Goal: Transaction & Acquisition: Purchase product/service

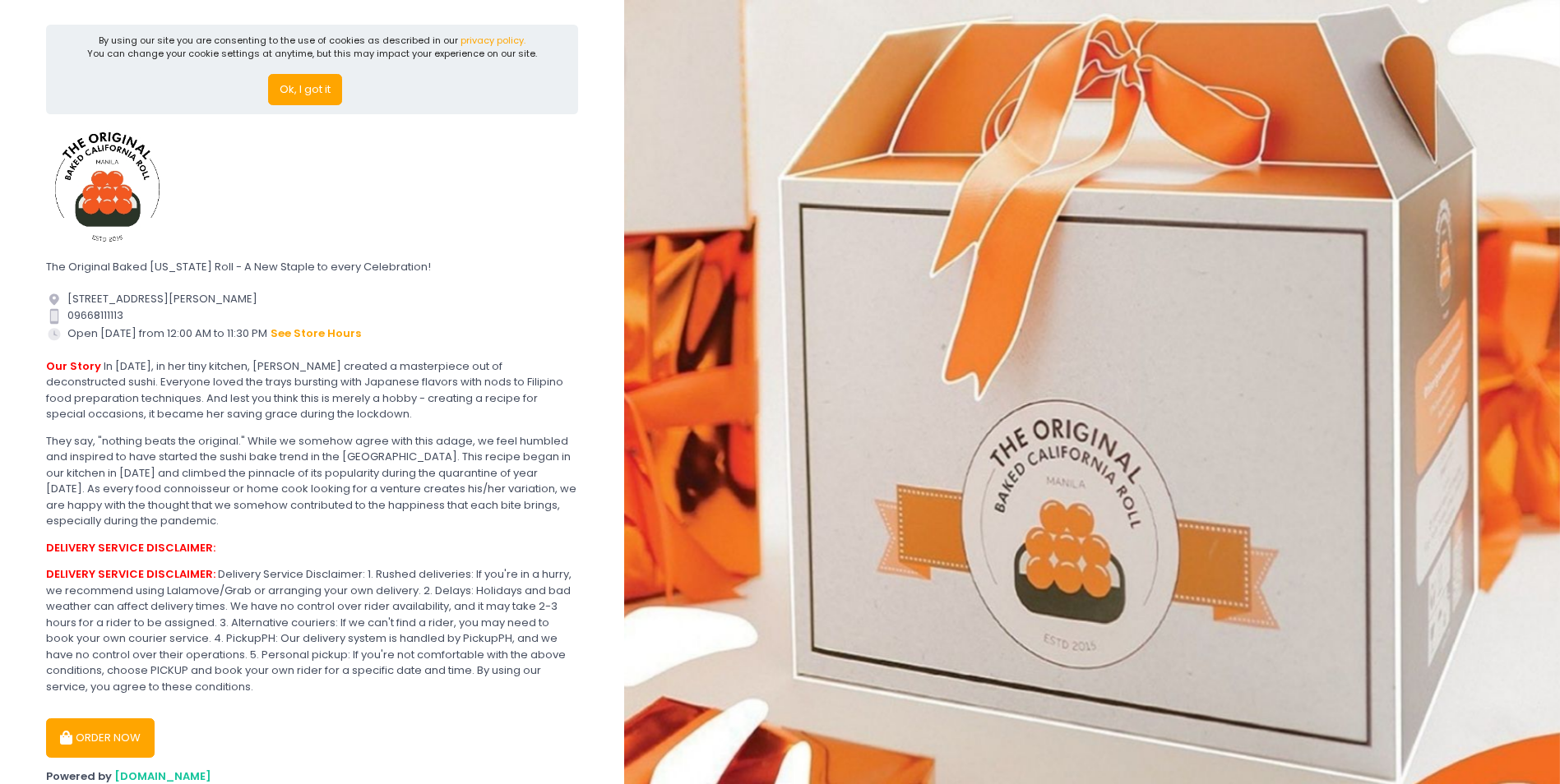
click at [316, 91] on button "Ok, I got it" at bounding box center [305, 89] width 74 height 31
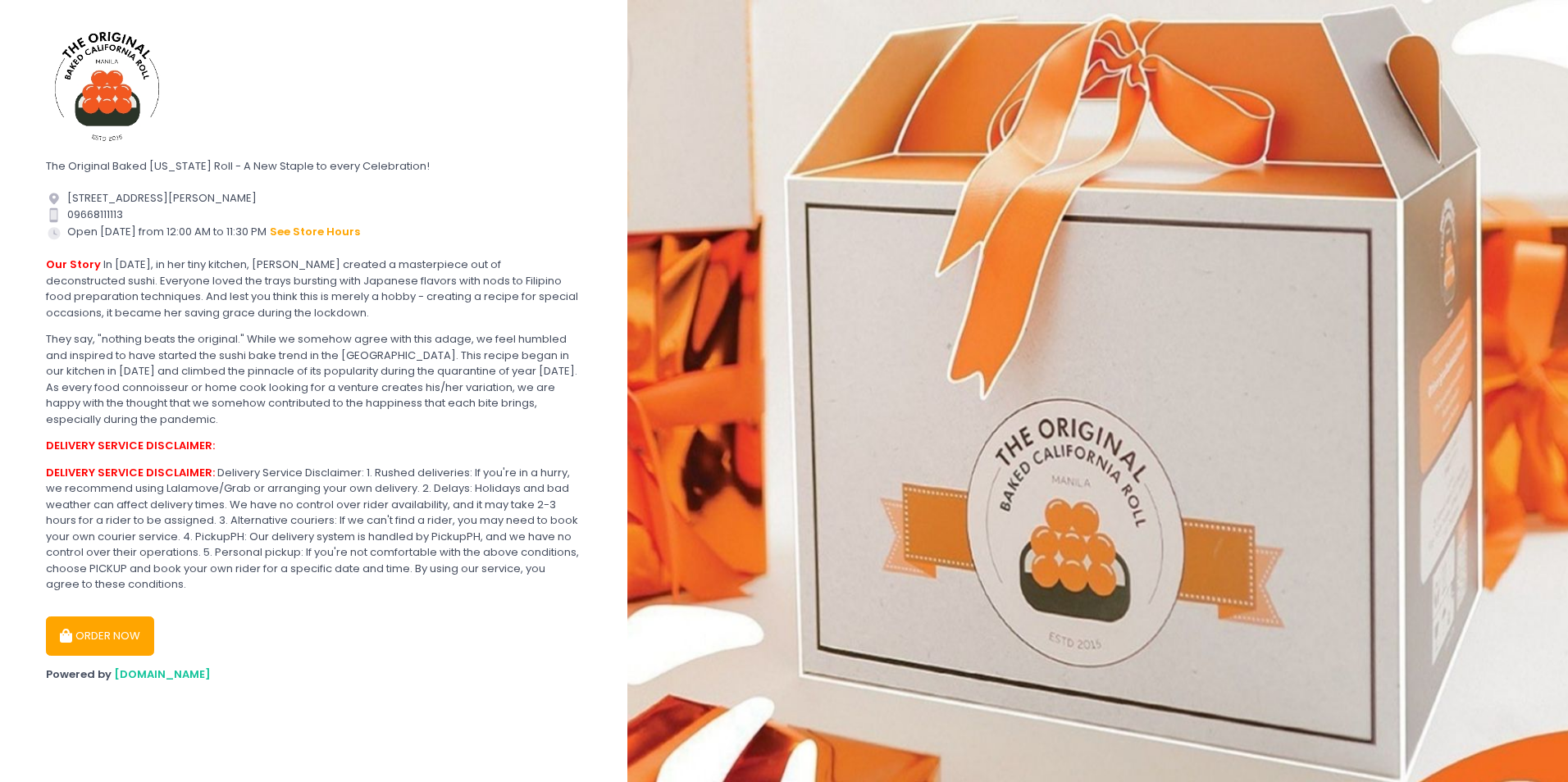
click at [120, 641] on button "ORDER NOW" at bounding box center [99, 636] width 108 height 40
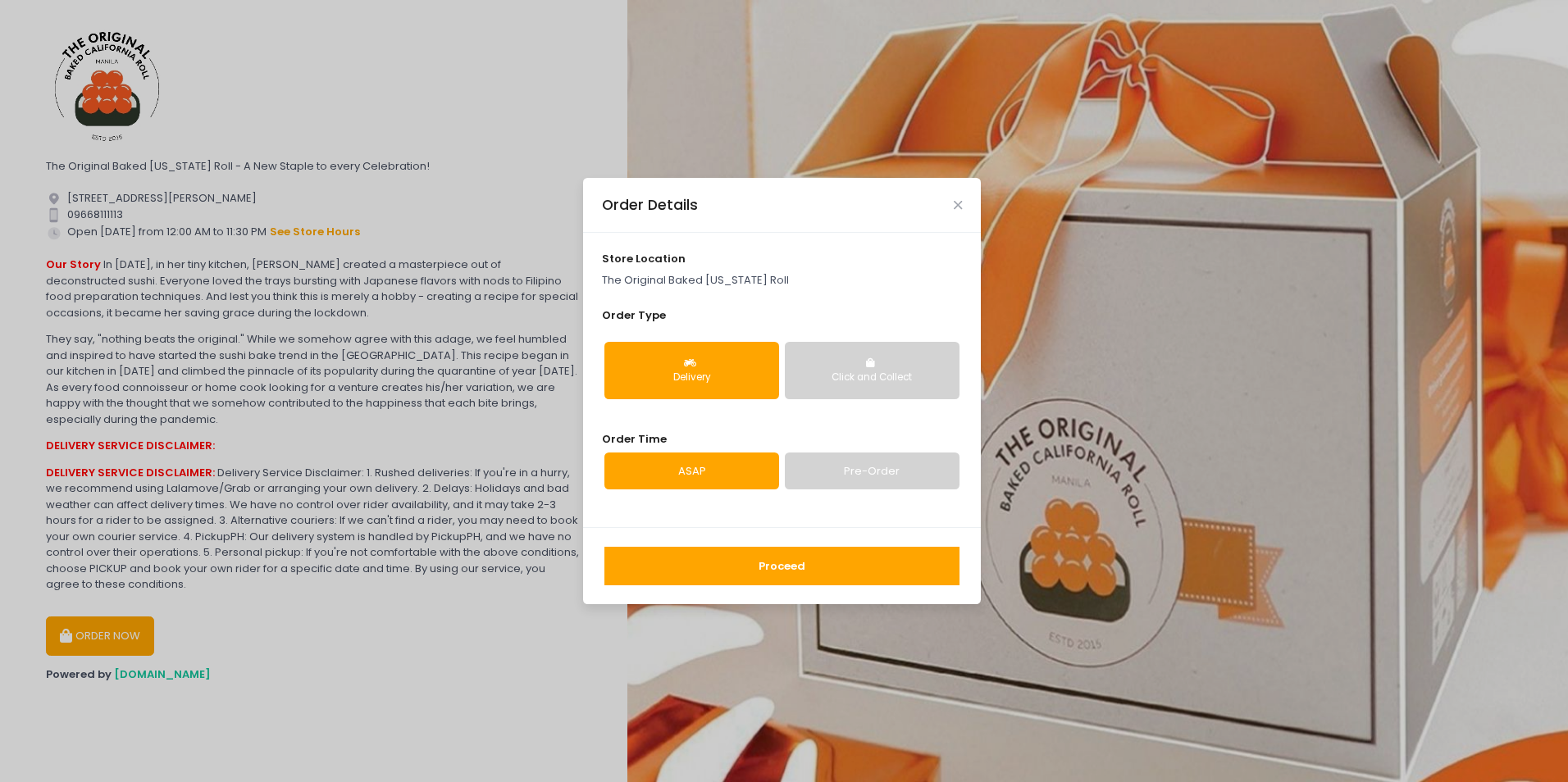
click at [864, 374] on div "Click and Collect" at bounding box center [872, 378] width 152 height 15
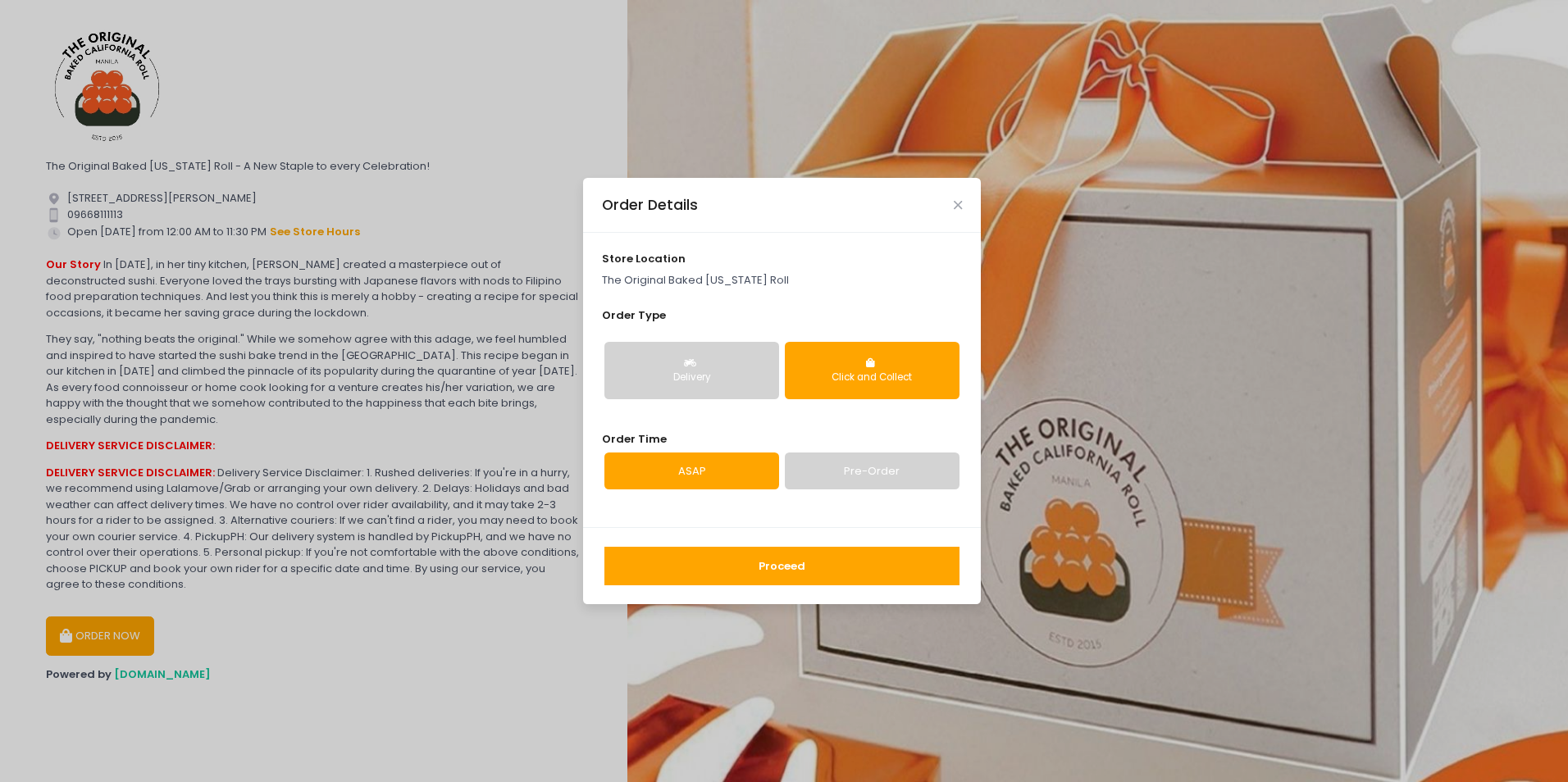
click at [722, 372] on div "Delivery" at bounding box center [692, 378] width 152 height 15
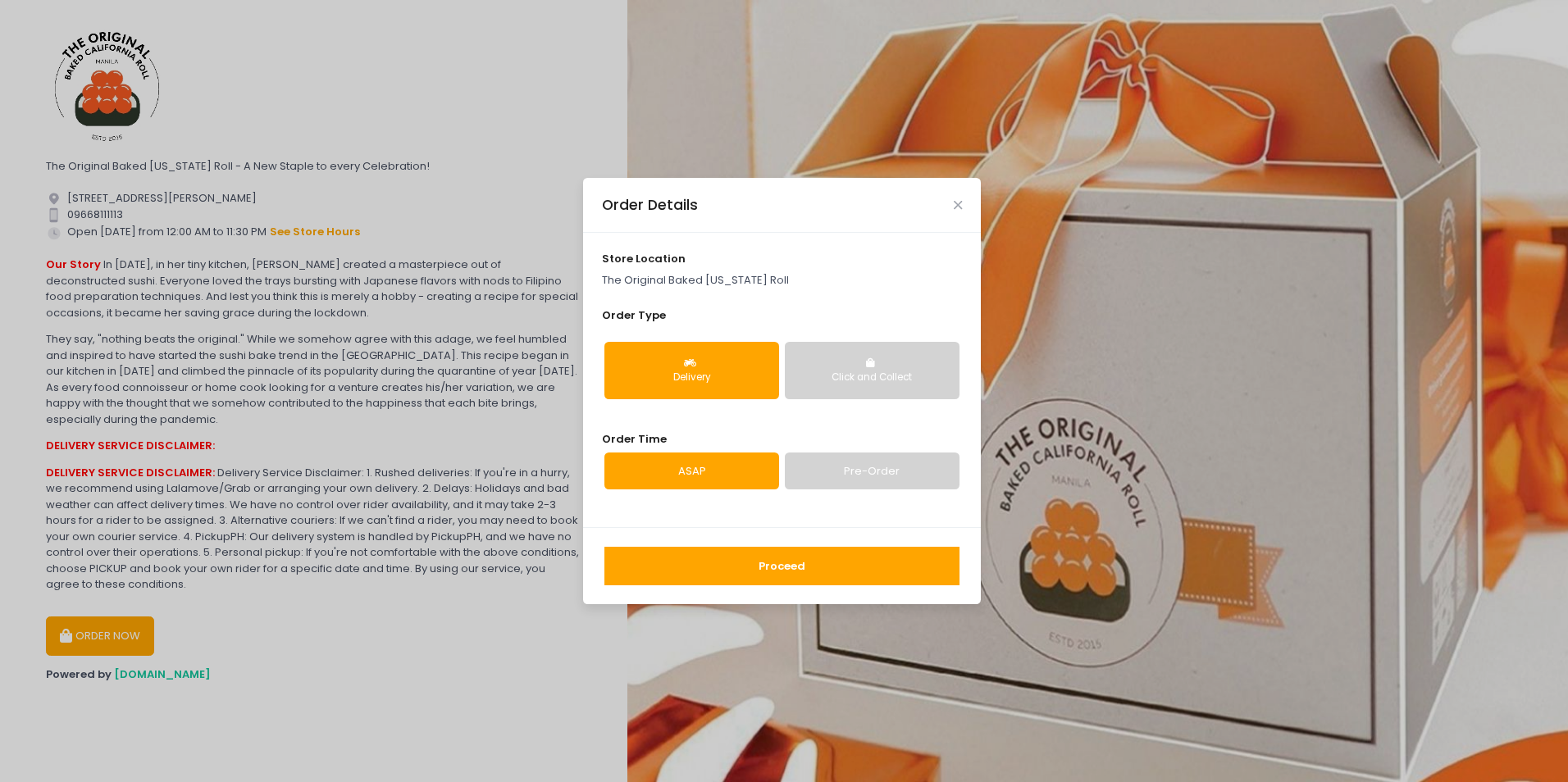
click at [875, 470] on link "Pre-Order" at bounding box center [872, 471] width 175 height 38
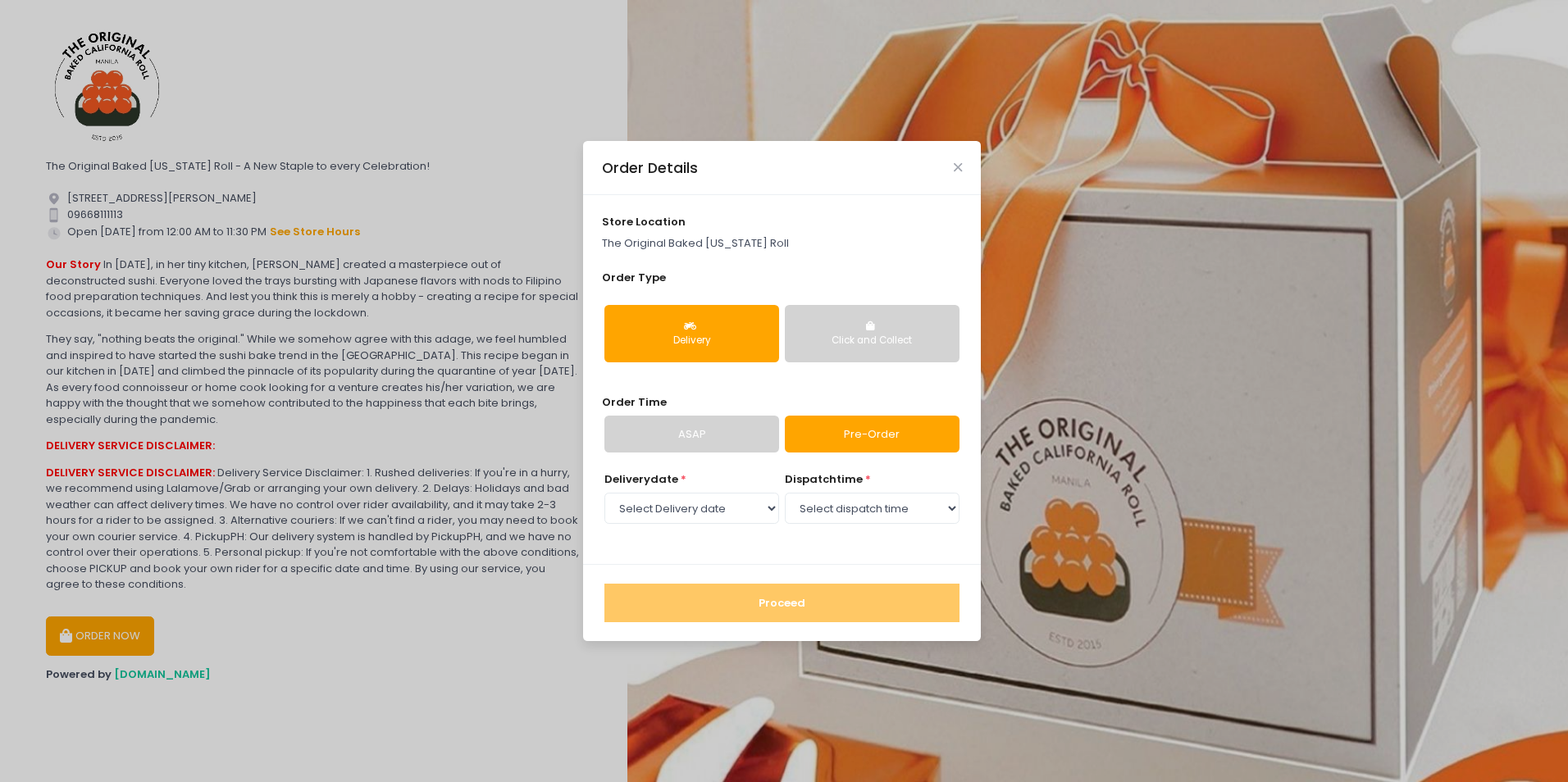
select select "[DATE]"
click at [771, 511] on select "Select Delivery date [DATE] [DATE] [DATE] [DATE] [DATE] [DATE] [DATE] [DATE] [D…" at bounding box center [692, 508] width 175 height 31
click at [750, 409] on div "Order Time ASAP Pre-Order" at bounding box center [782, 424] width 360 height 59
click at [743, 422] on link "ASAP" at bounding box center [692, 434] width 175 height 38
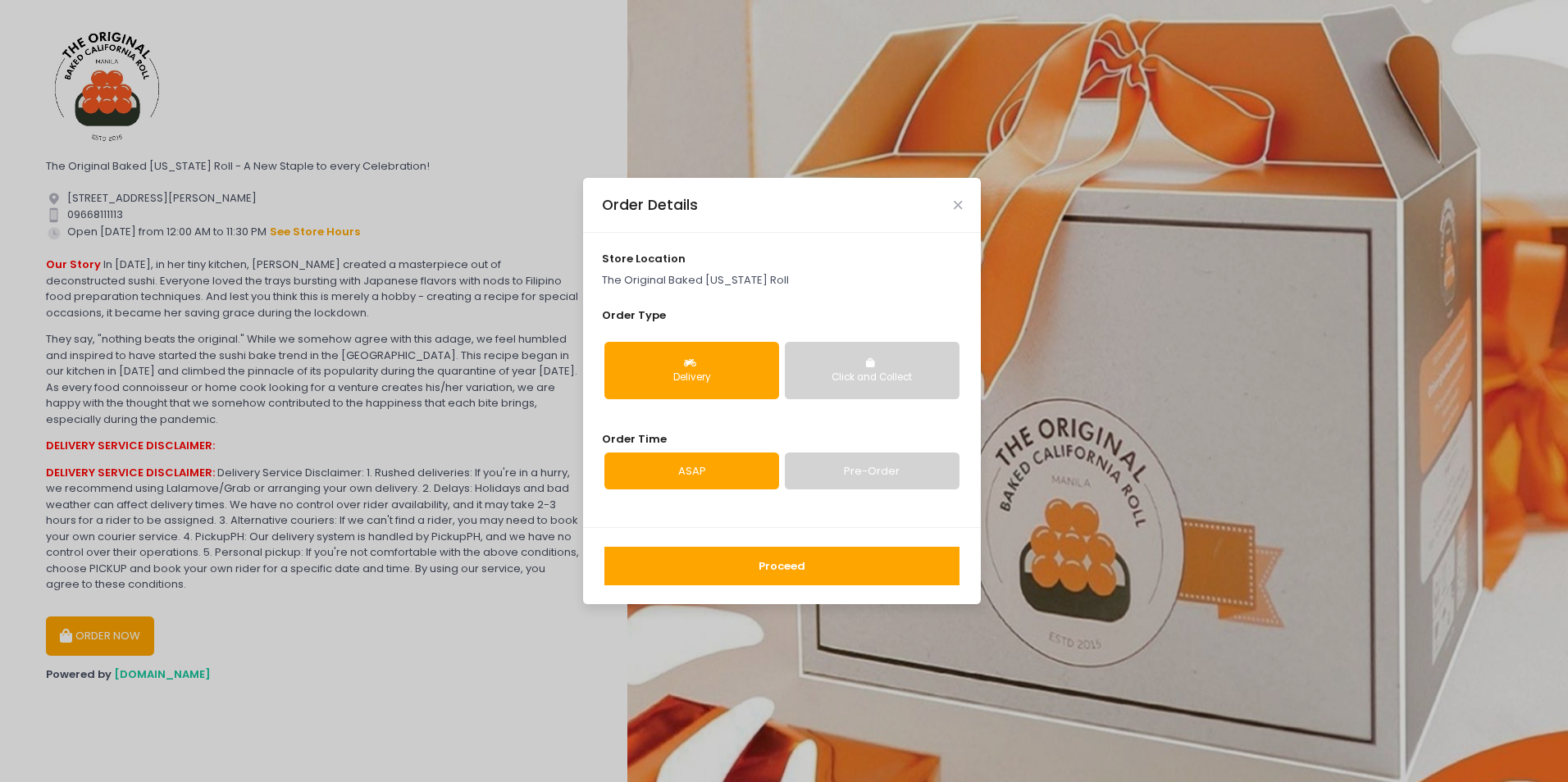
click at [792, 570] on button "Proceed" at bounding box center [782, 566] width 355 height 40
